Goal: Task Accomplishment & Management: Manage account settings

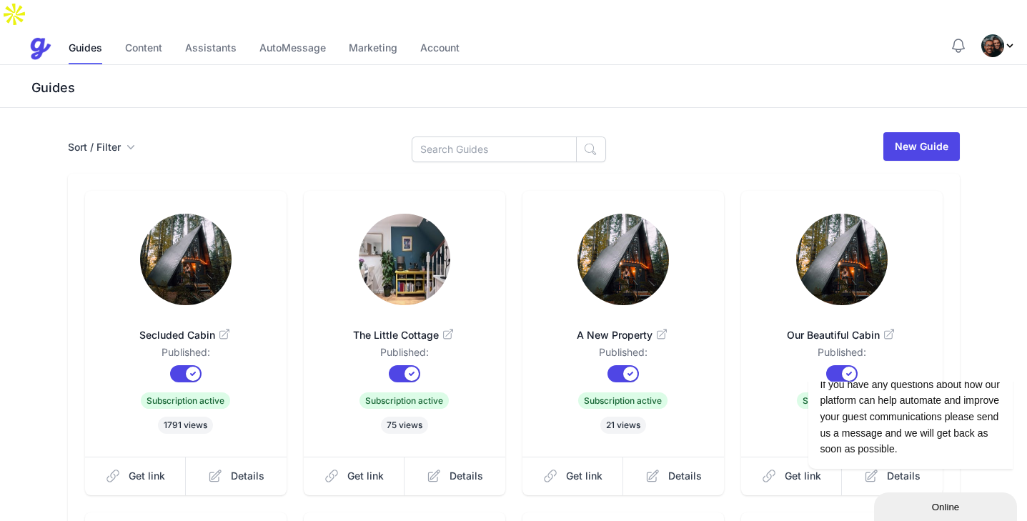
click at [997, 34] on img "Profile Menu" at bounding box center [992, 45] width 23 height 23
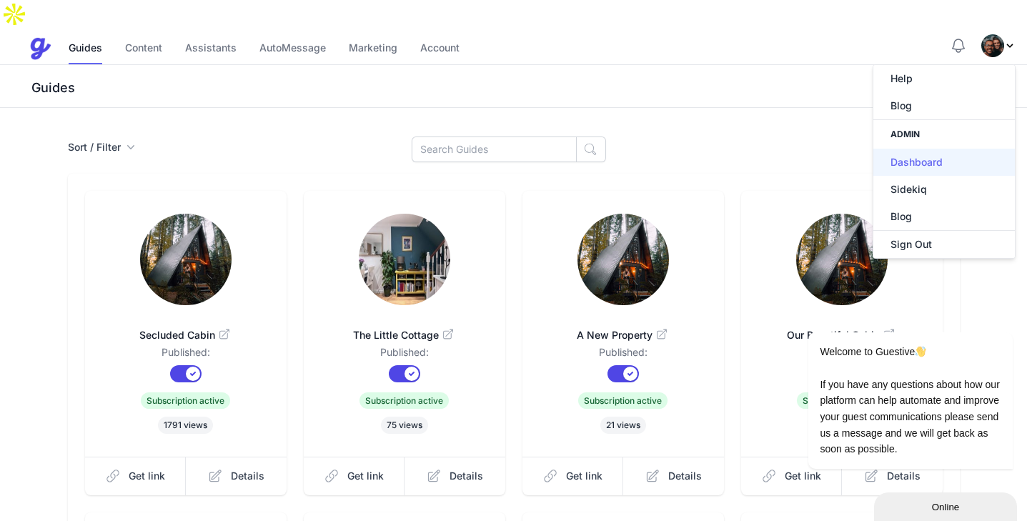
click at [903, 149] on link "Dashboard" at bounding box center [943, 162] width 141 height 27
click at [77, 34] on link "Guides" at bounding box center [86, 49] width 34 height 31
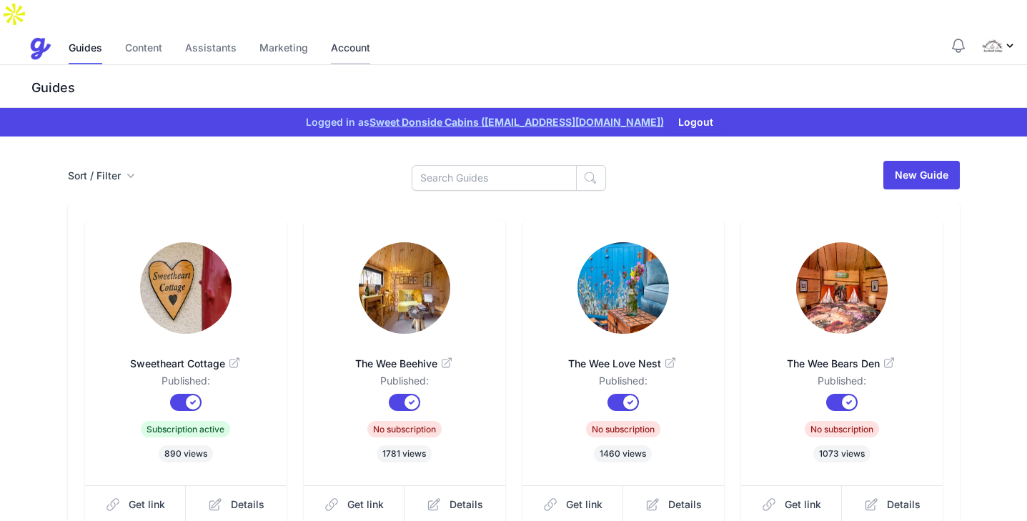
click at [342, 34] on link "Account" at bounding box center [350, 49] width 39 height 31
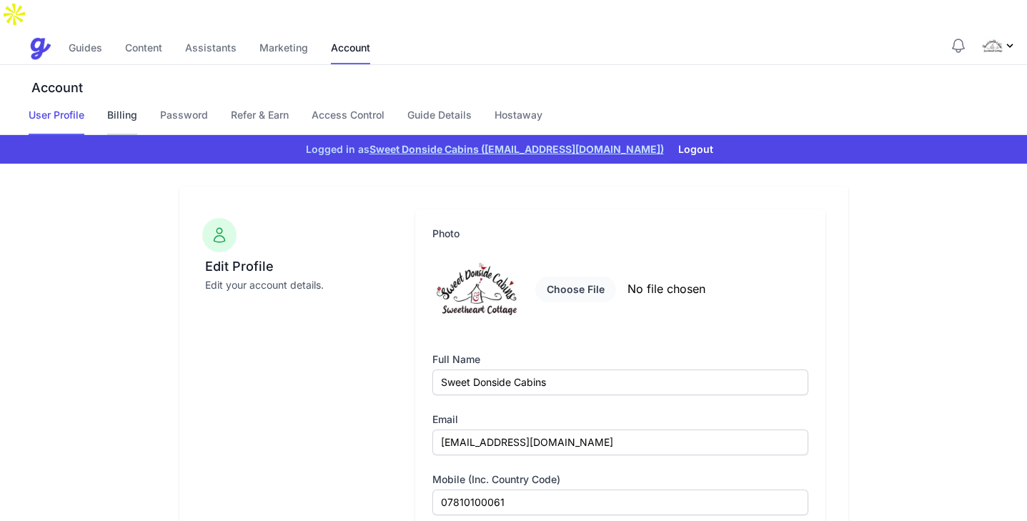
click at [130, 108] on link "Billing" at bounding box center [122, 121] width 30 height 27
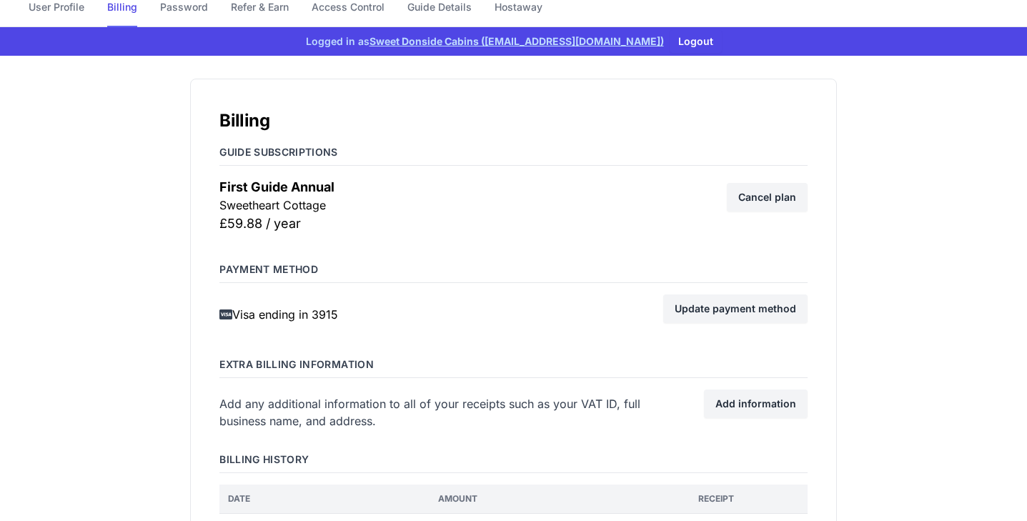
scroll to position [124, 0]
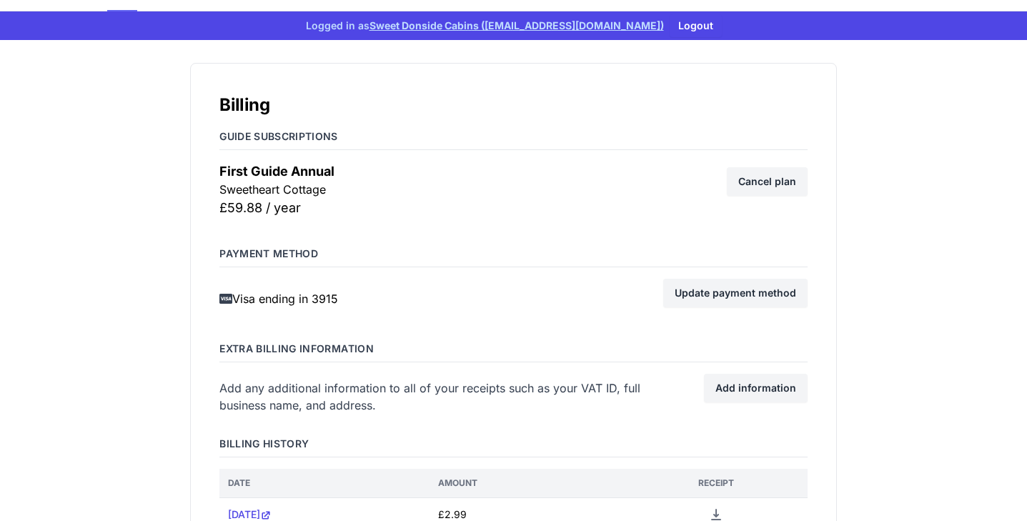
drag, startPoint x: 339, startPoint y: 270, endPoint x: 313, endPoint y: 270, distance: 26.4
click at [313, 290] on div "Visa ending in 3915" at bounding box center [429, 298] width 421 height 17
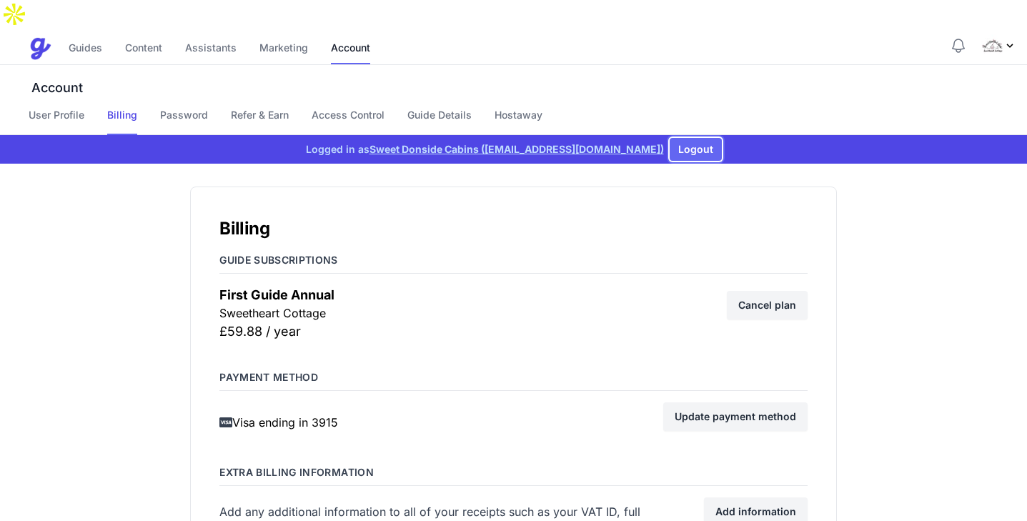
click at [693, 138] on button "Logout" at bounding box center [696, 149] width 52 height 23
